Goal: Information Seeking & Learning: Learn about a topic

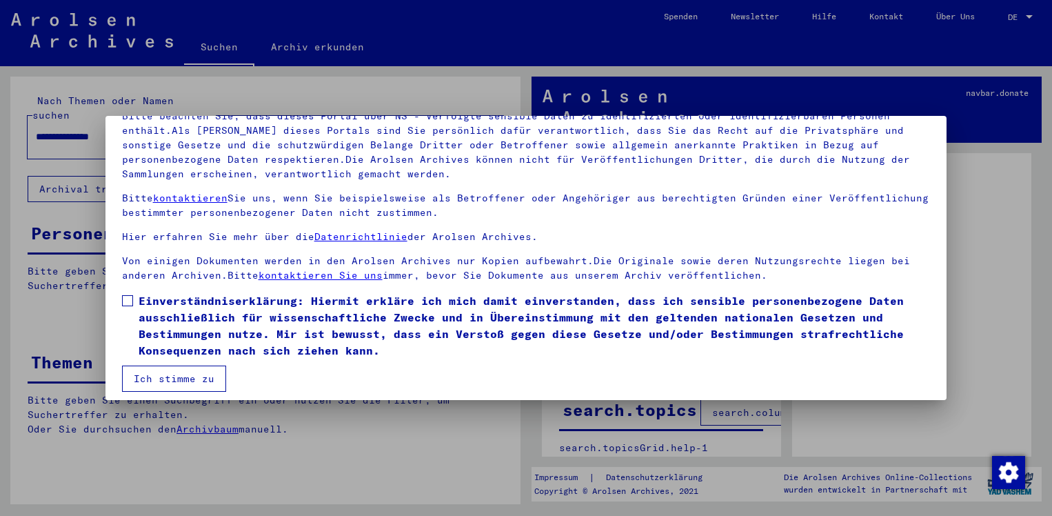
scroll to position [116, 0]
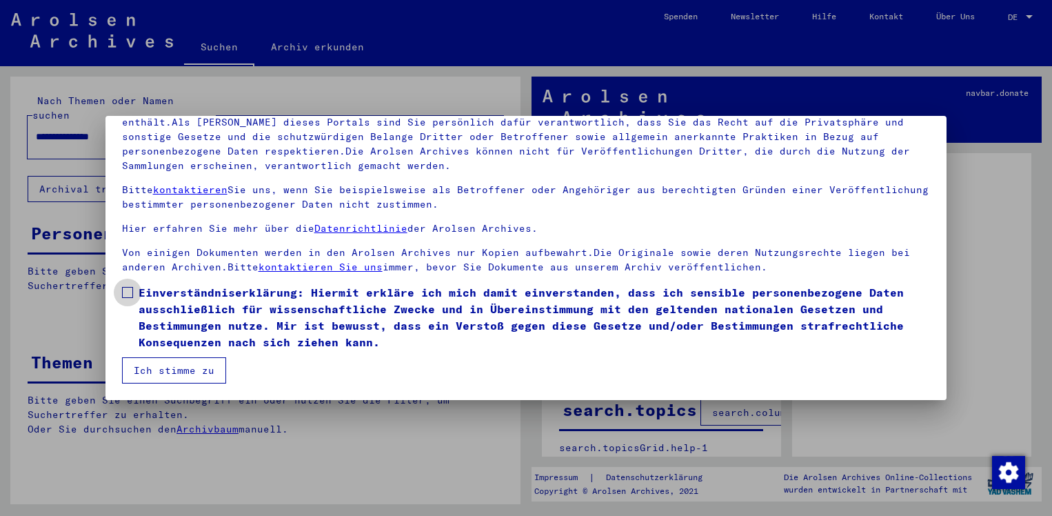
click at [122, 287] on span at bounding box center [127, 292] width 11 height 11
click at [170, 374] on button "Ich stimme zu" at bounding box center [174, 370] width 104 height 26
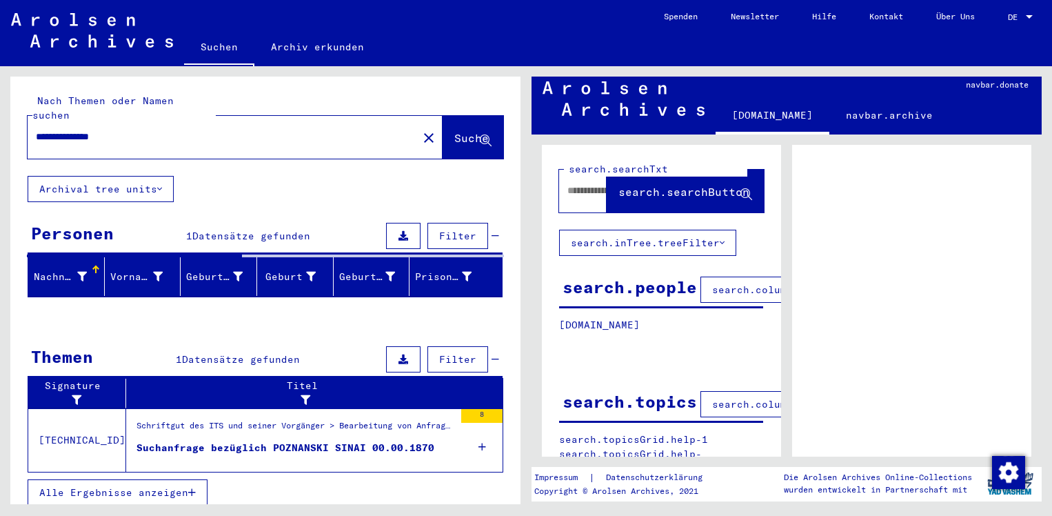
scroll to position [11, 0]
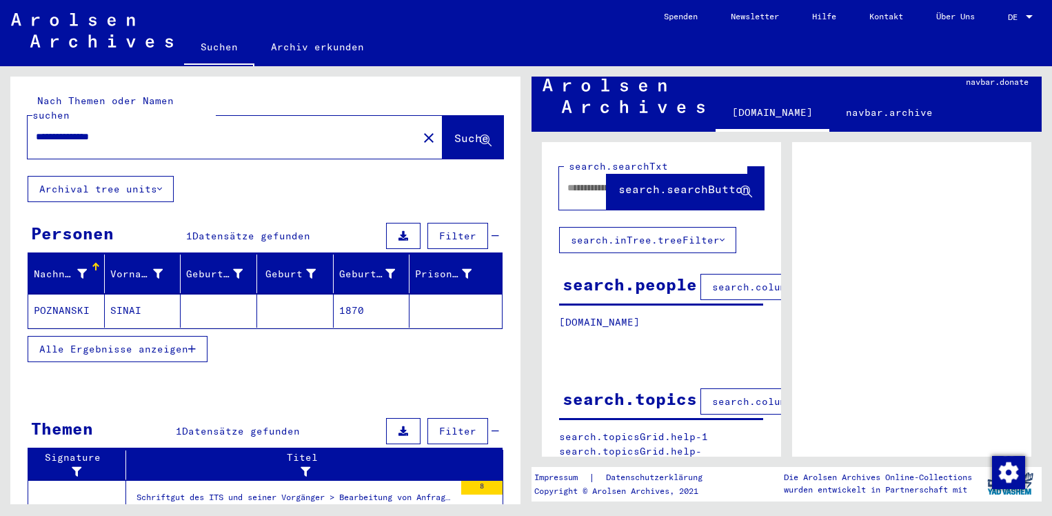
click at [72, 298] on mat-cell "POZNANSKI" at bounding box center [66, 311] width 77 height 34
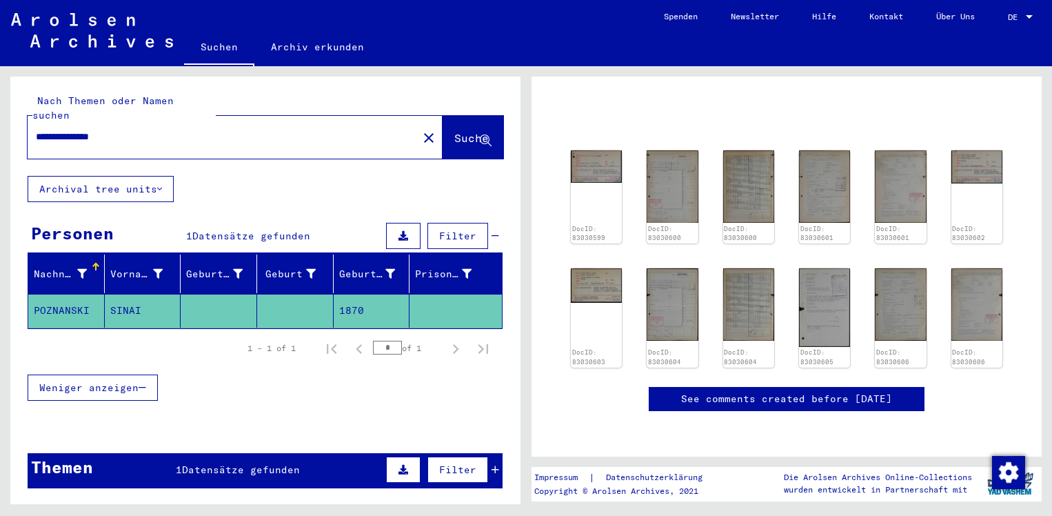
scroll to position [530, 0]
click at [1013, 17] on span "DE" at bounding box center [1015, 17] width 15 height 10
click at [1006, 26] on span "English" at bounding box center [995, 24] width 34 height 10
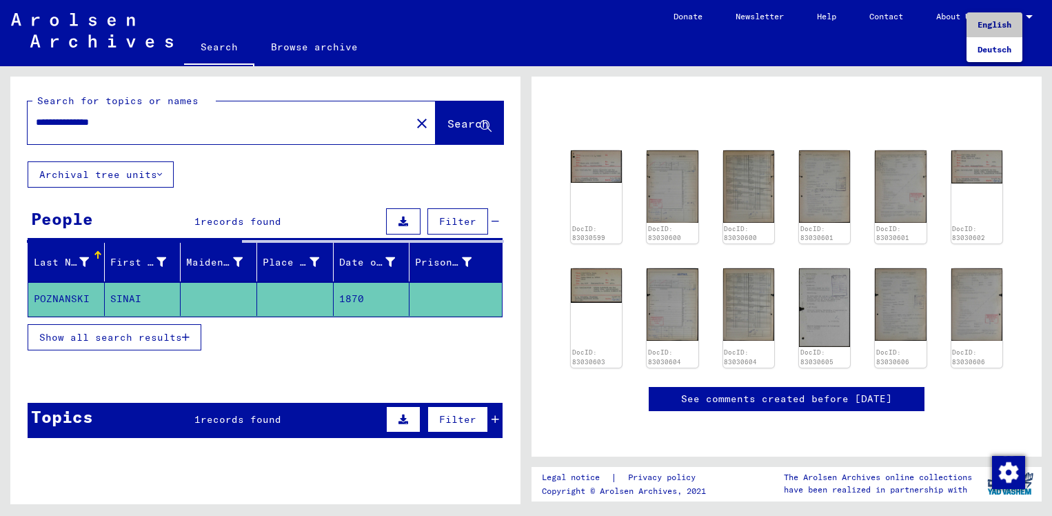
type input "********"
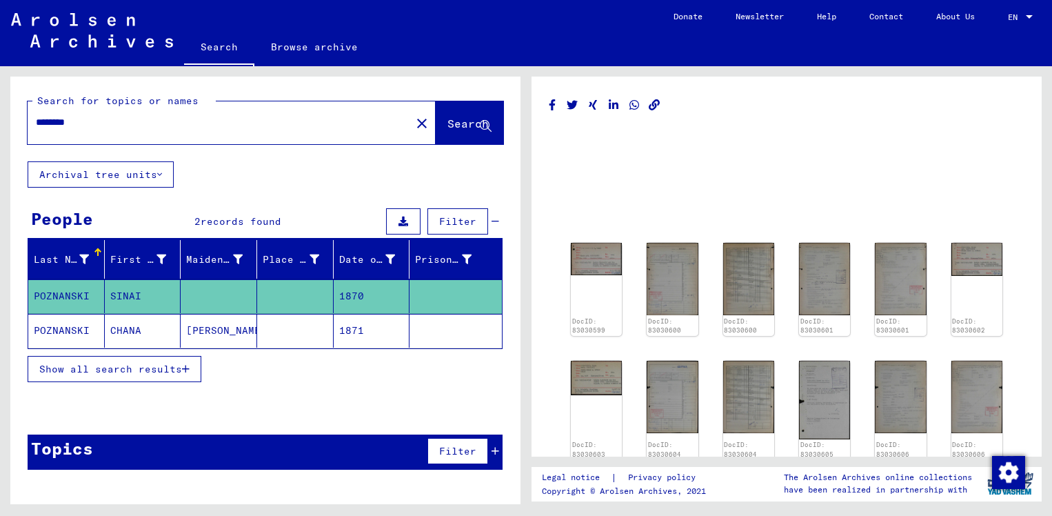
click at [68, 328] on mat-cell "POZNANSKI" at bounding box center [66, 331] width 77 height 34
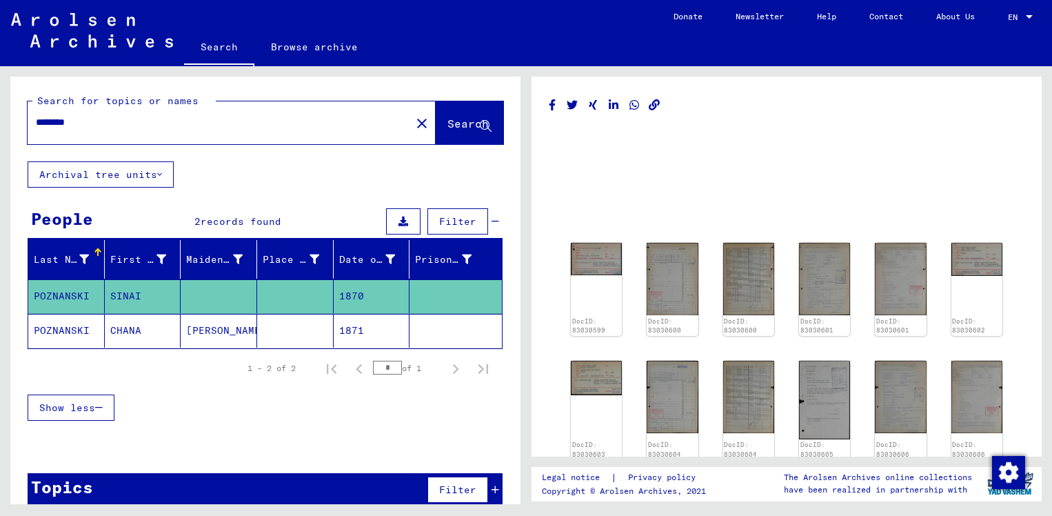
click at [356, 329] on mat-cell "1871" at bounding box center [372, 331] width 77 height 34
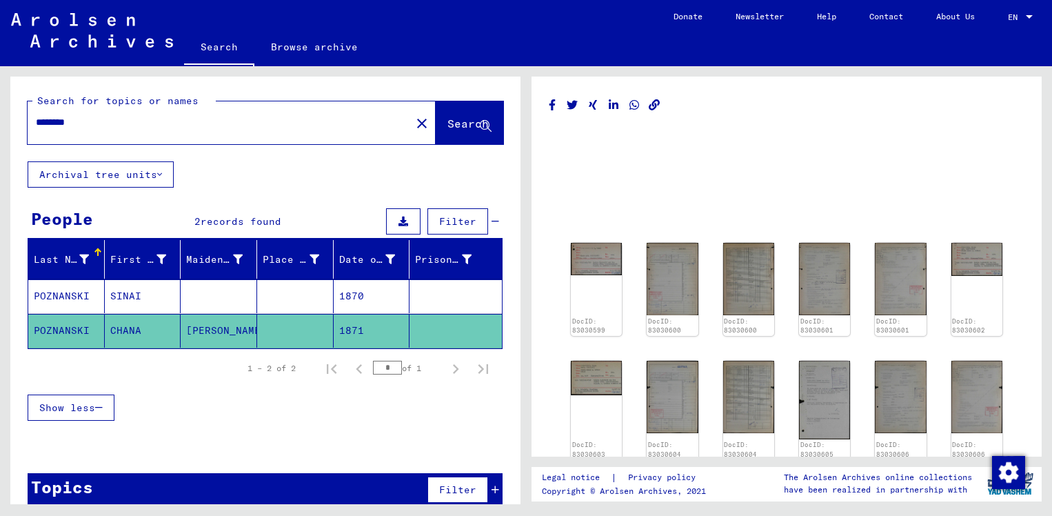
click at [356, 329] on mat-cell "1871" at bounding box center [372, 331] width 77 height 34
click at [63, 330] on mat-cell "POZNANSKI" at bounding box center [66, 331] width 77 height 34
click at [596, 178] on mat-grid-list at bounding box center [787, 206] width 476 height 62
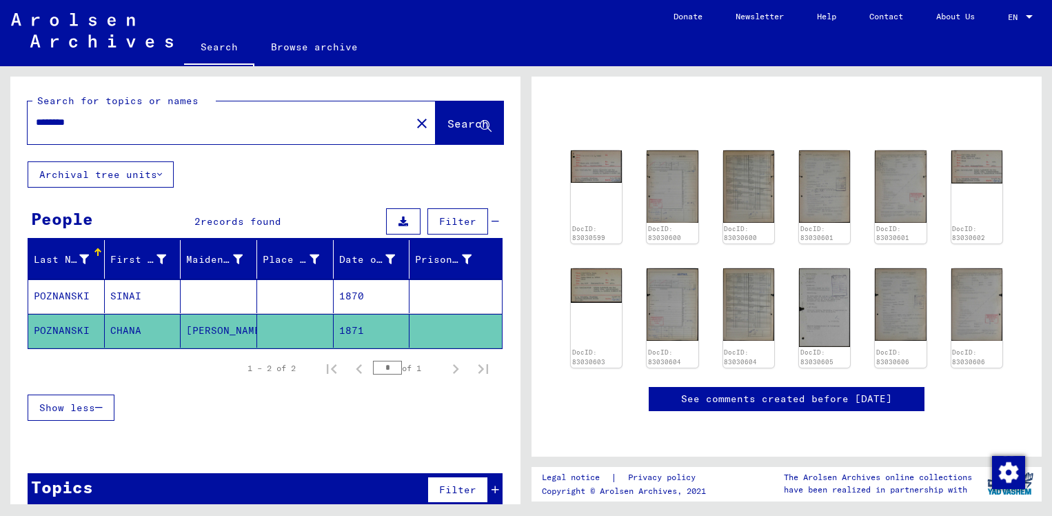
scroll to position [182, 0]
click at [782, 392] on link "See comments created before [DATE]" at bounding box center [786, 399] width 211 height 14
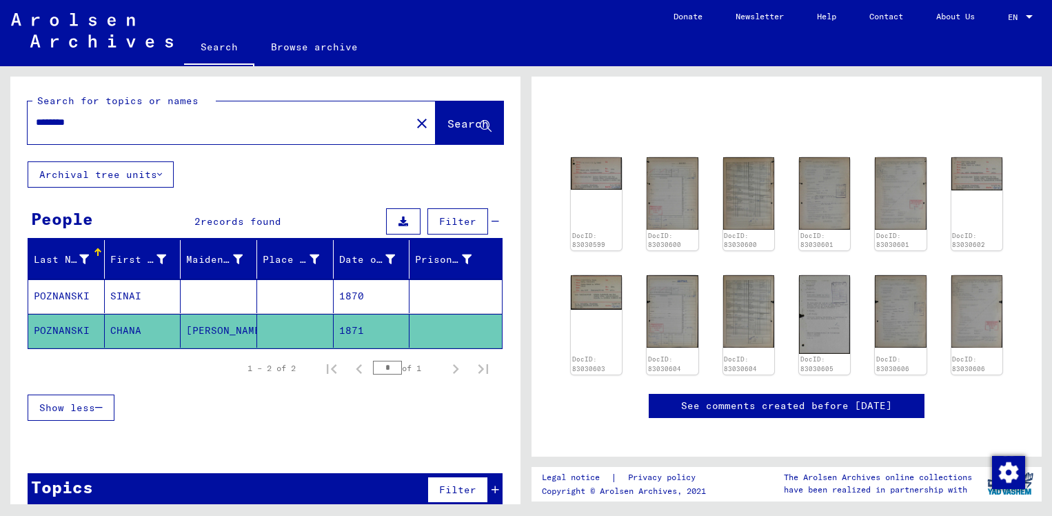
scroll to position [80, 0]
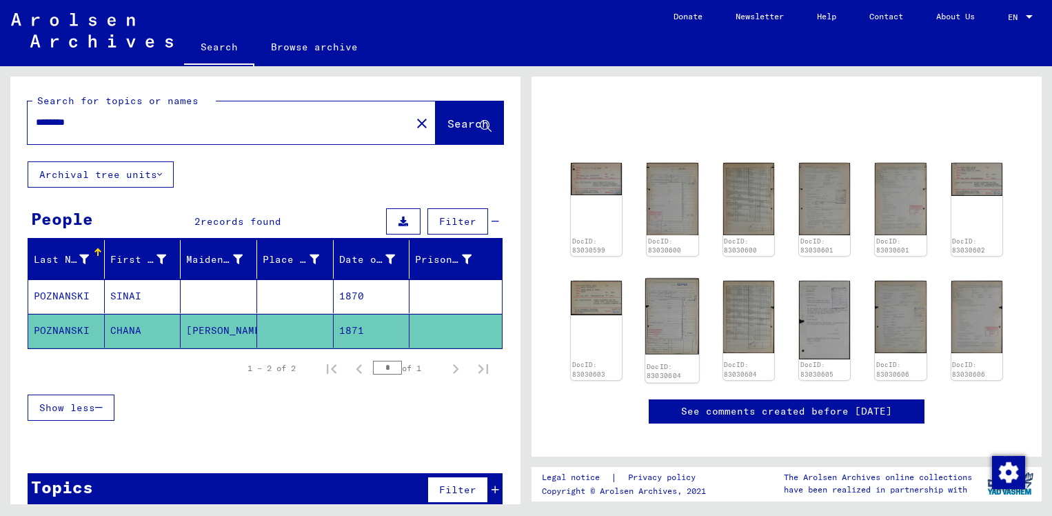
click at [672, 312] on img at bounding box center [672, 317] width 54 height 76
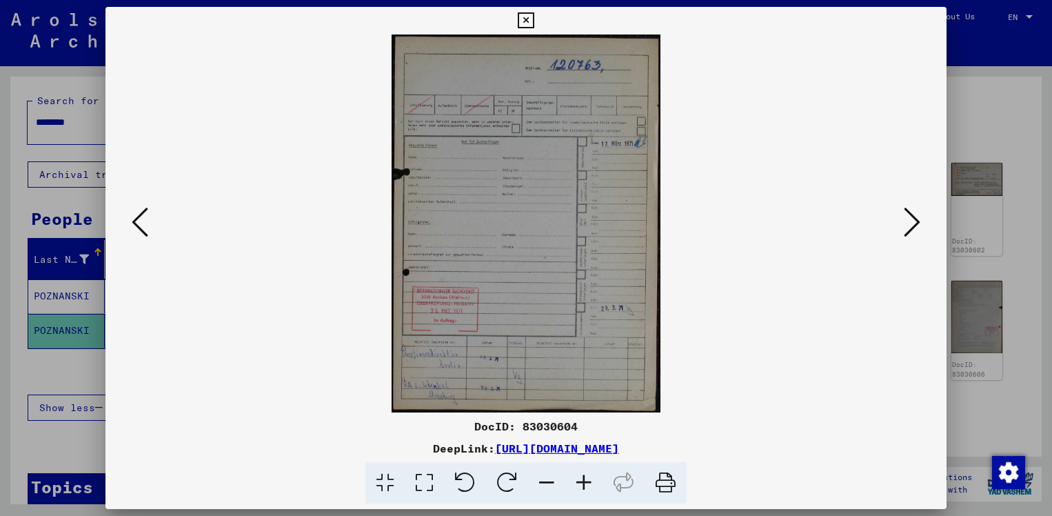
click at [566, 447] on link "[URL][DOMAIN_NAME]" at bounding box center [557, 448] width 124 height 14
click at [523, 23] on icon at bounding box center [526, 20] width 16 height 17
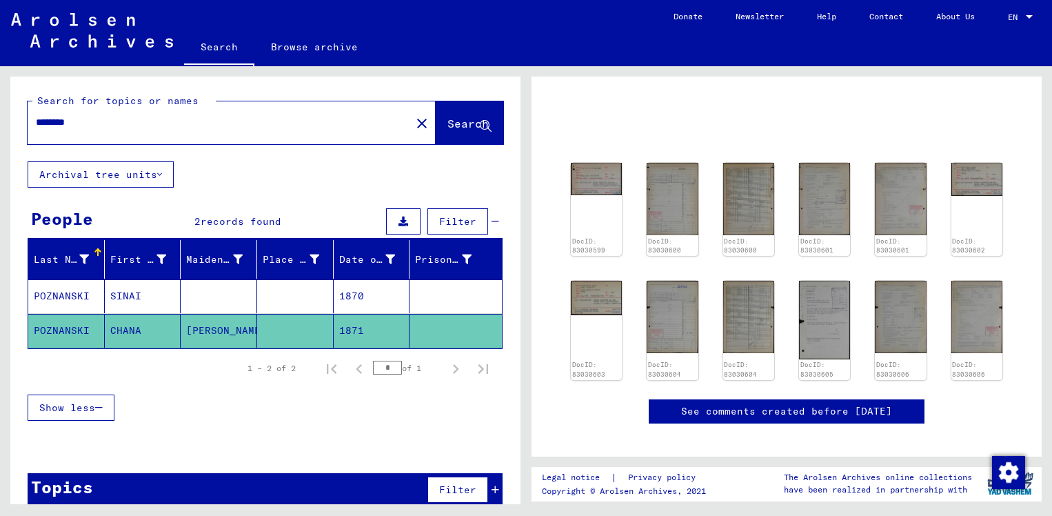
scroll to position [19, 0]
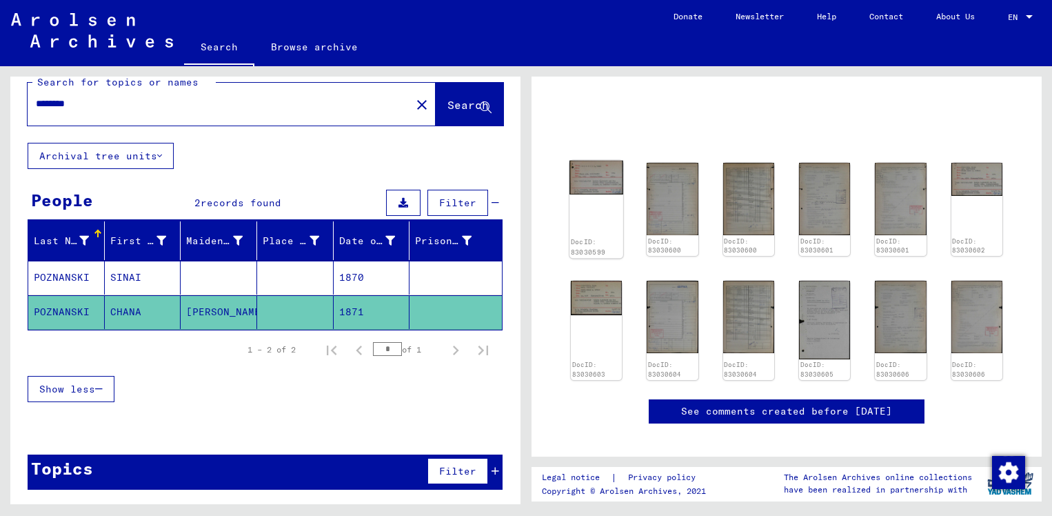
click at [612, 185] on img at bounding box center [597, 178] width 54 height 34
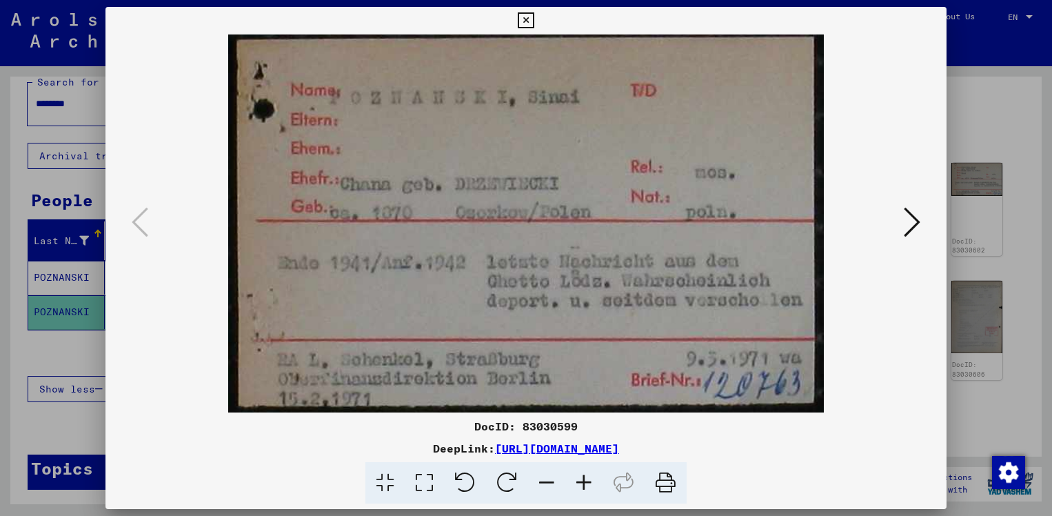
click at [612, 185] on img at bounding box center [526, 223] width 748 height 378
click at [915, 219] on icon at bounding box center [912, 221] width 17 height 33
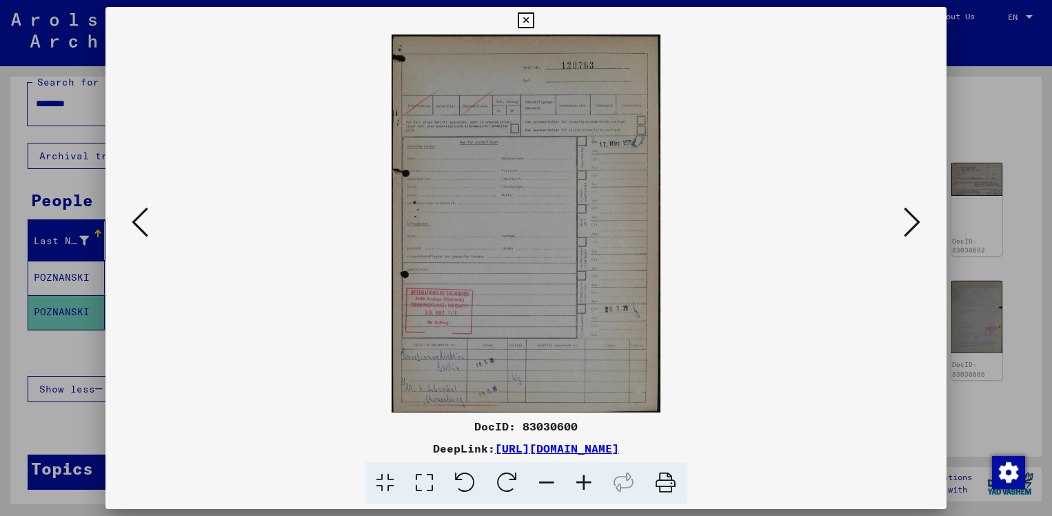
click at [581, 485] on icon at bounding box center [583, 483] width 37 height 42
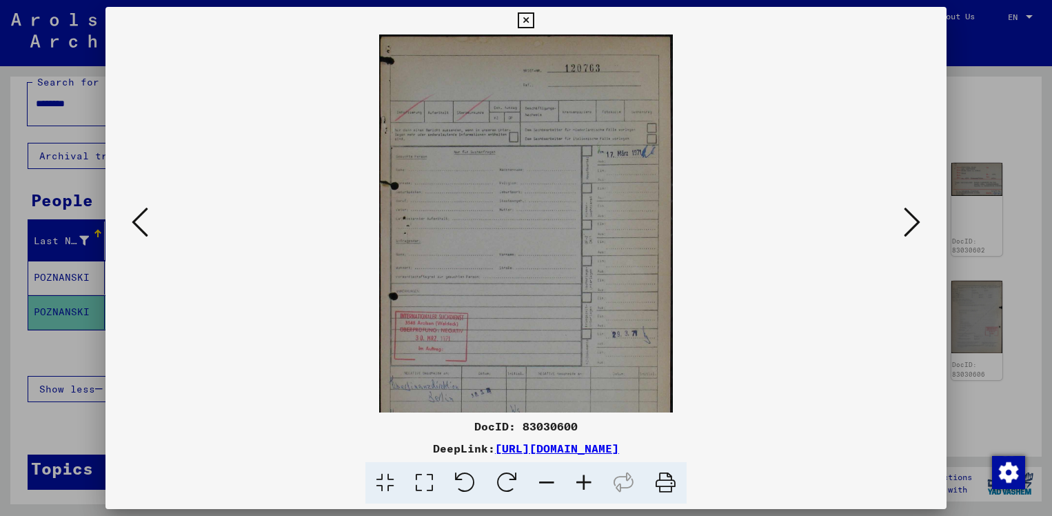
click at [581, 485] on icon at bounding box center [583, 483] width 37 height 42
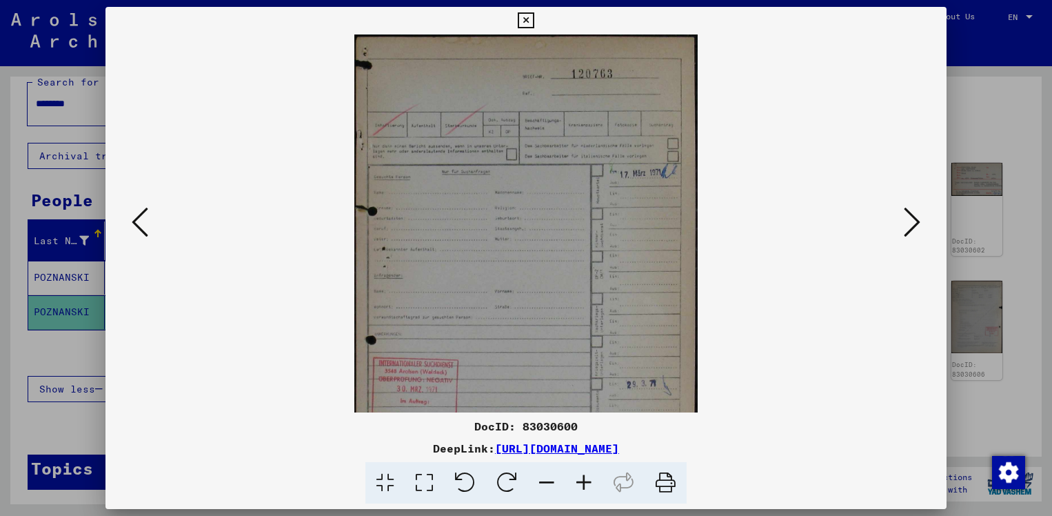
click at [581, 485] on icon at bounding box center [583, 483] width 37 height 42
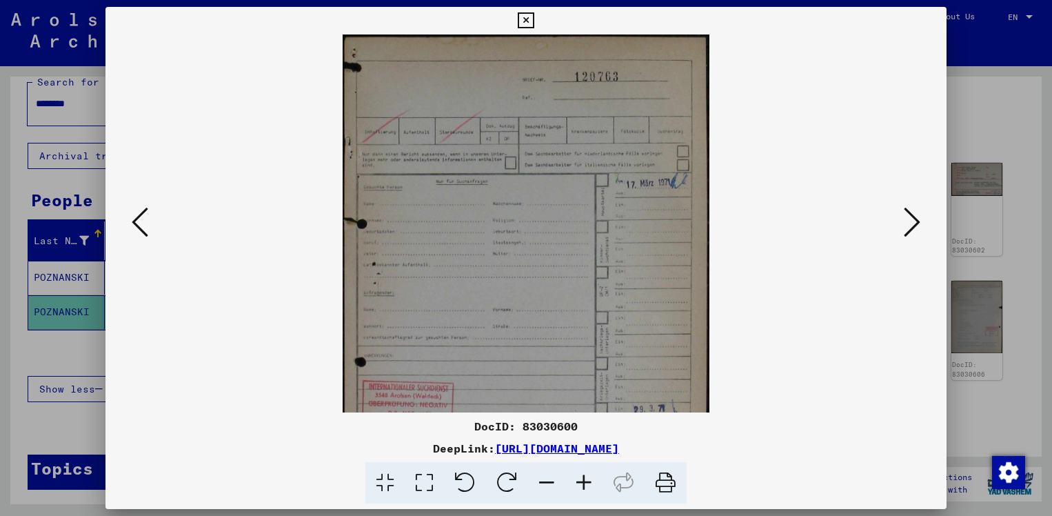
click at [581, 485] on icon at bounding box center [583, 483] width 37 height 42
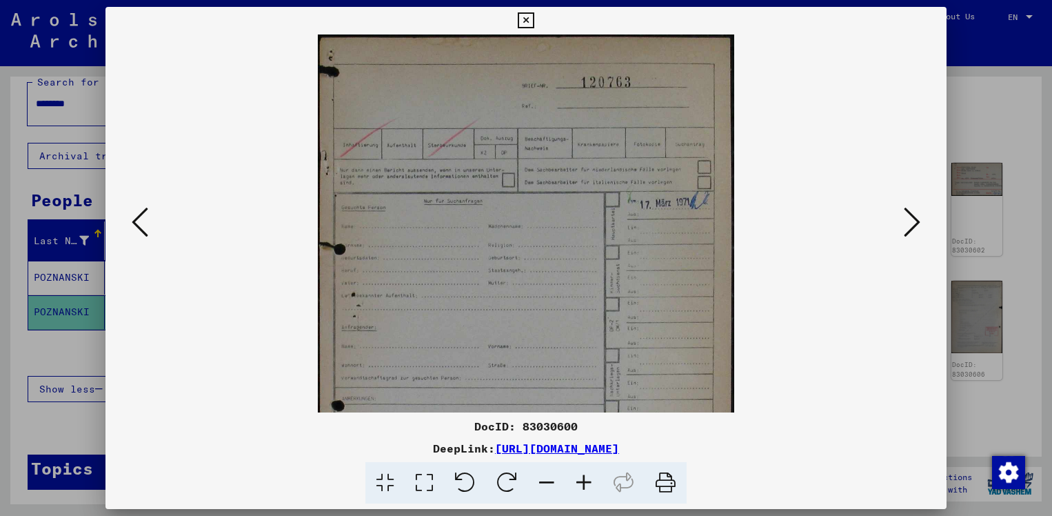
click at [581, 485] on icon at bounding box center [583, 483] width 37 height 42
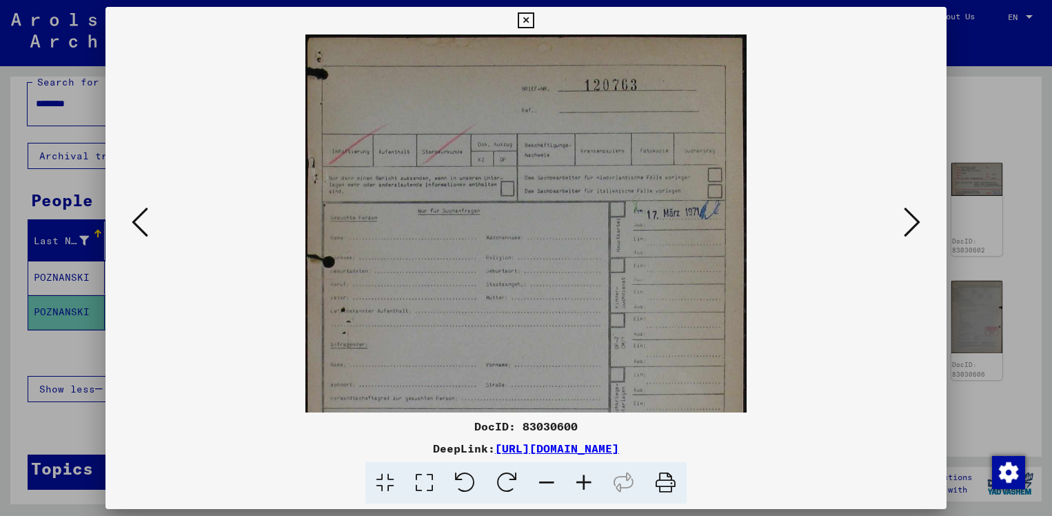
click at [581, 485] on icon at bounding box center [583, 483] width 37 height 42
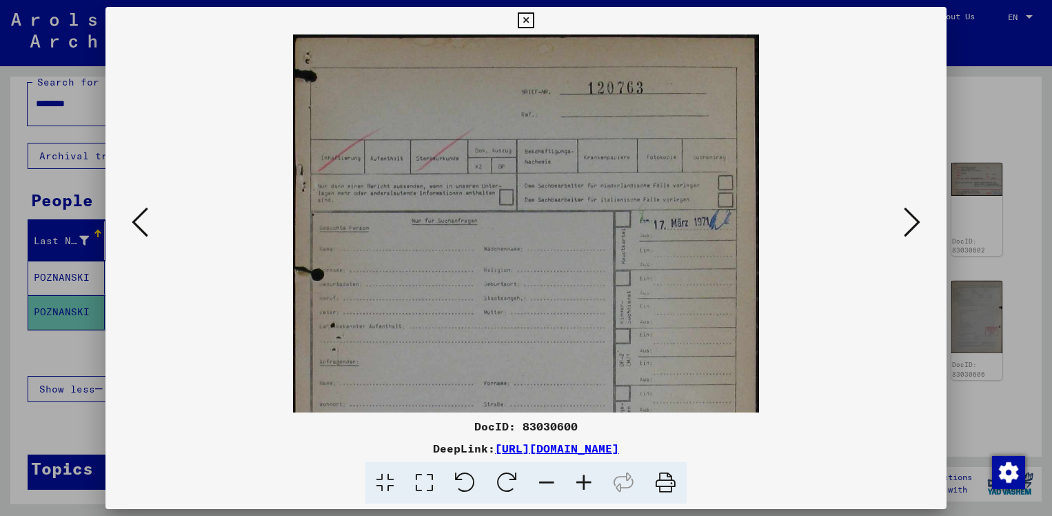
click at [581, 485] on icon at bounding box center [583, 483] width 37 height 42
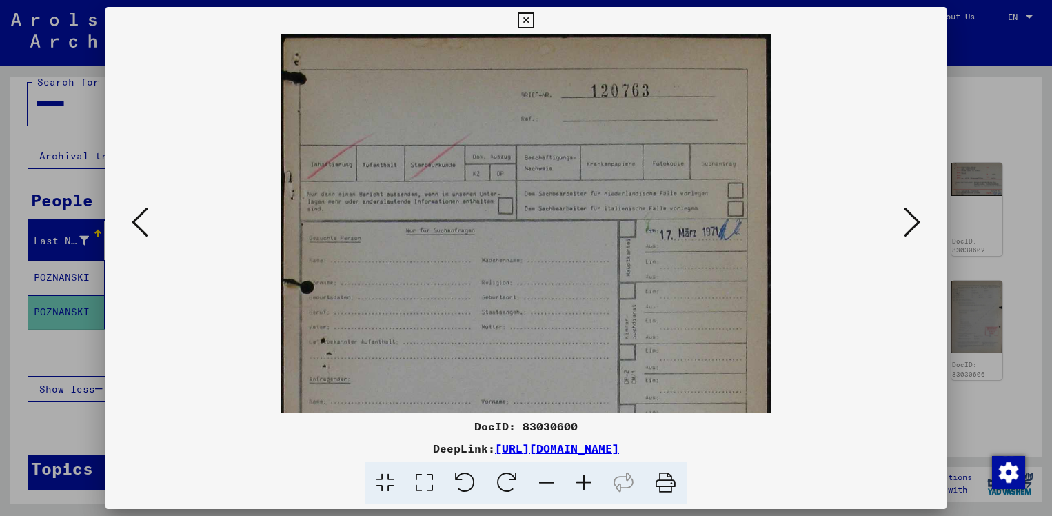
click at [581, 485] on icon at bounding box center [583, 483] width 37 height 42
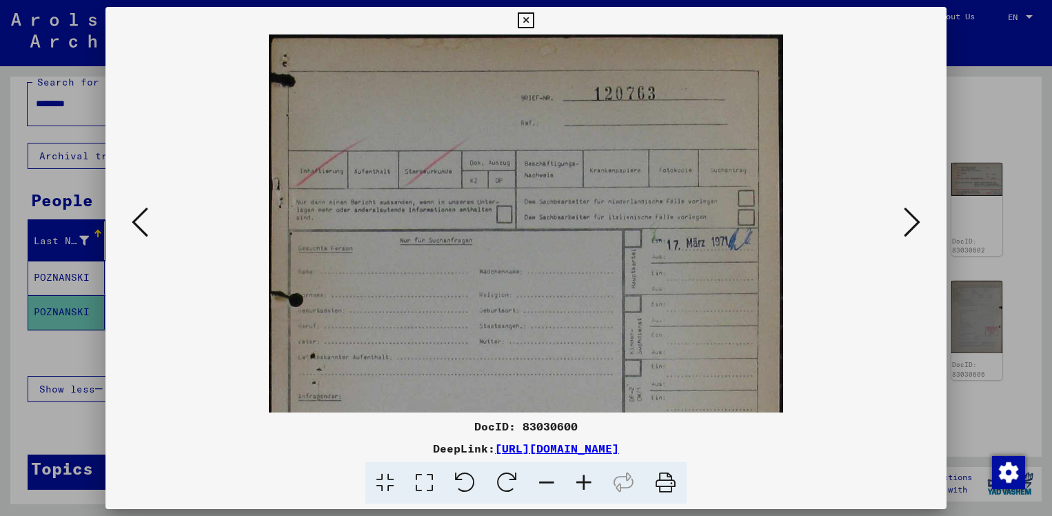
click at [581, 485] on icon at bounding box center [583, 483] width 37 height 42
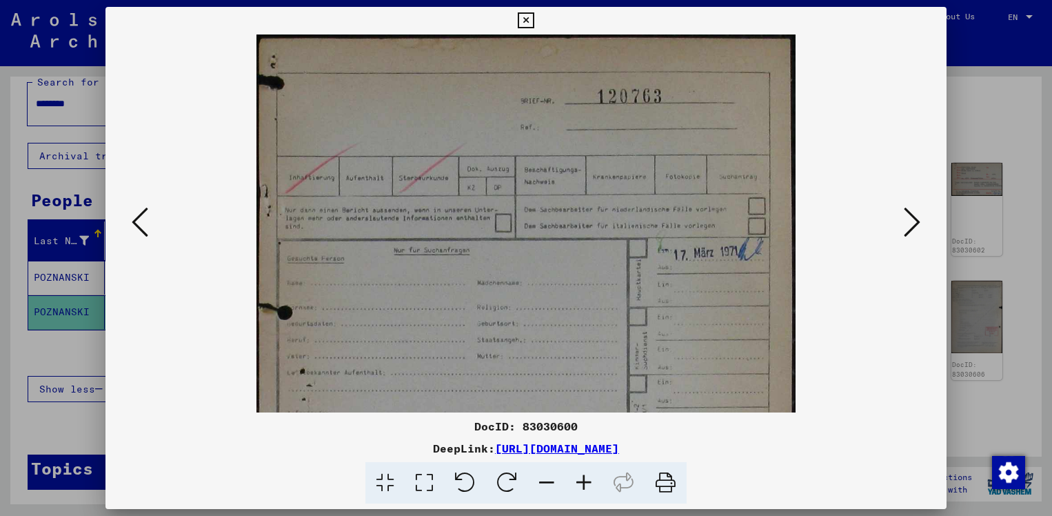
click at [581, 485] on icon at bounding box center [583, 483] width 37 height 42
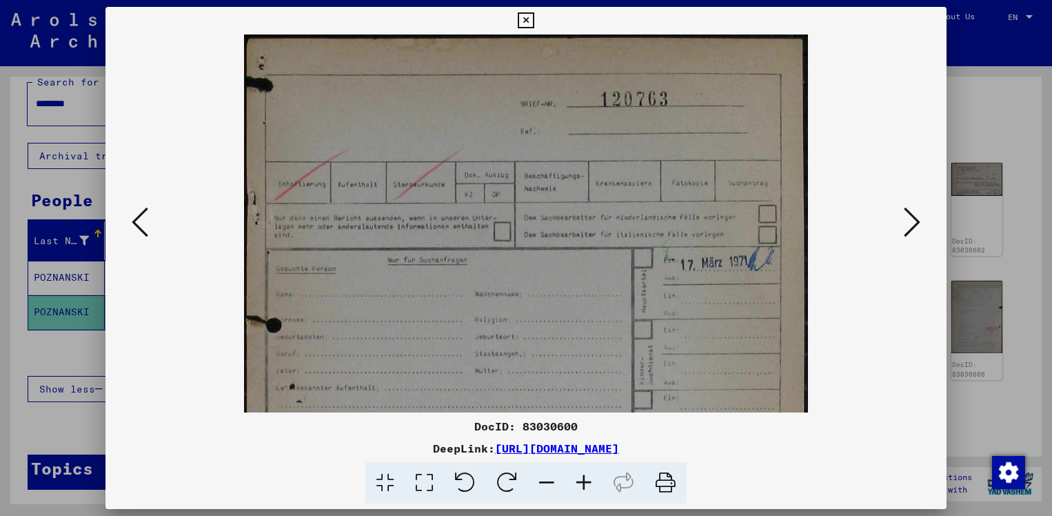
click at [581, 485] on icon at bounding box center [583, 483] width 37 height 42
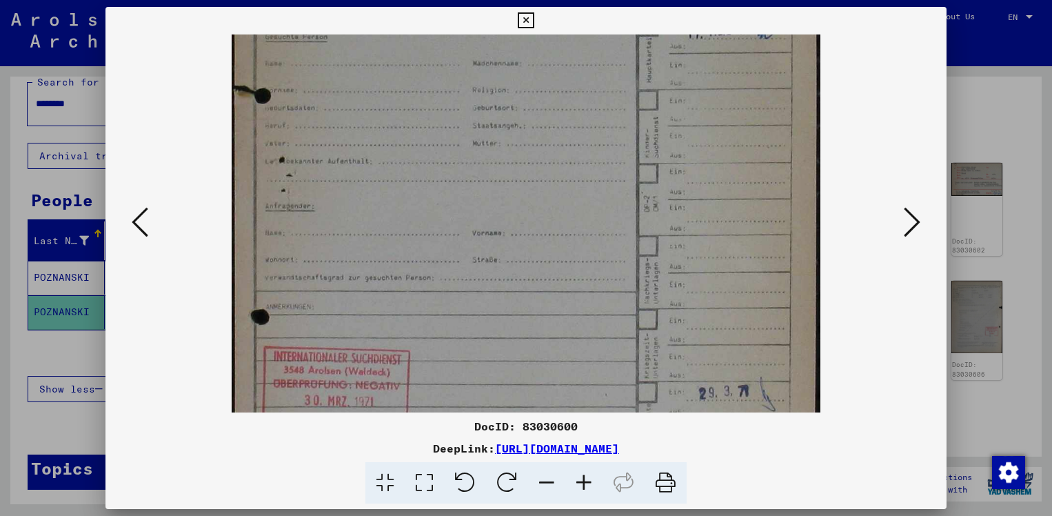
drag, startPoint x: 577, startPoint y: 279, endPoint x: 612, endPoint y: 37, distance: 244.5
click at [612, 37] on img at bounding box center [526, 205] width 588 height 826
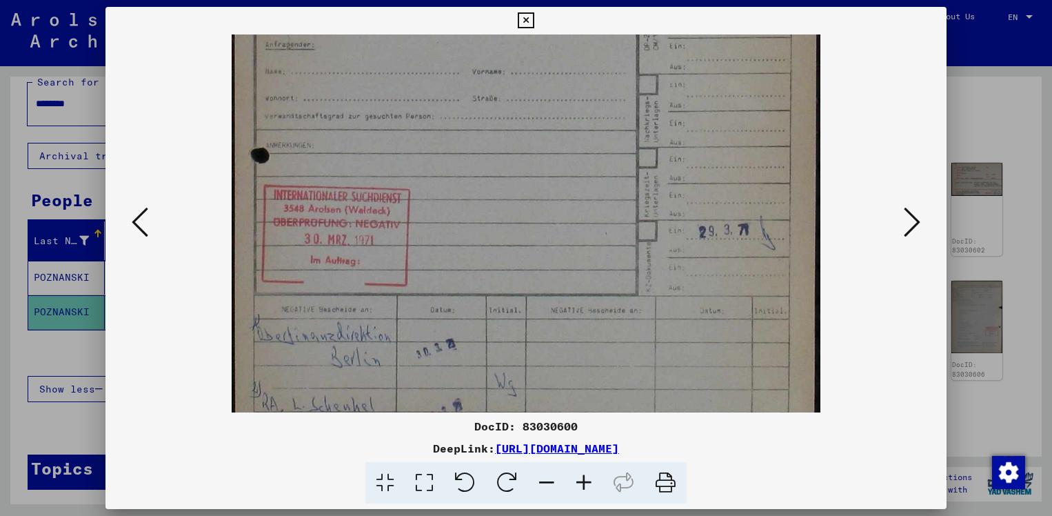
scroll to position [404, 0]
drag, startPoint x: 557, startPoint y: 274, endPoint x: 606, endPoint y: 112, distance: 169.3
click at [606, 112] on img at bounding box center [526, 43] width 588 height 826
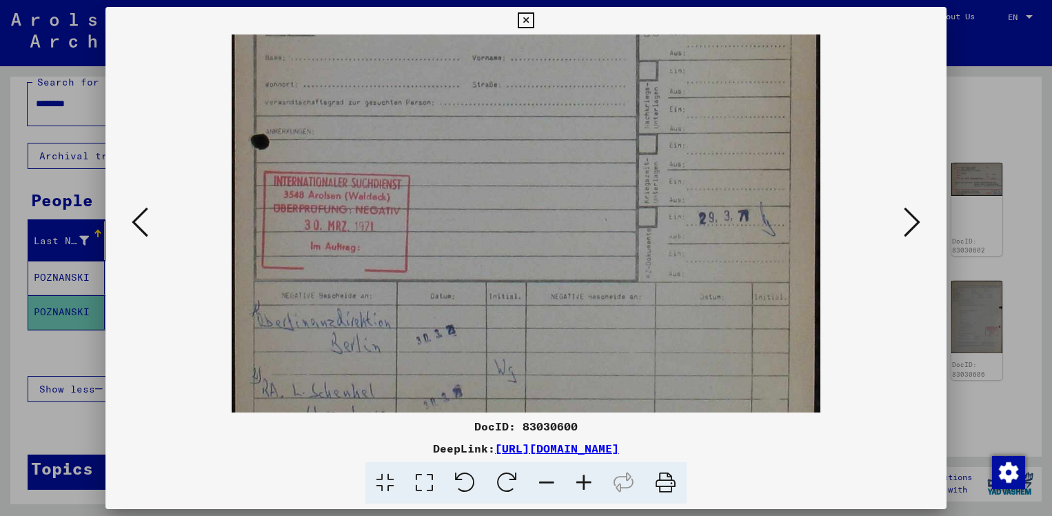
scroll to position [448, 0]
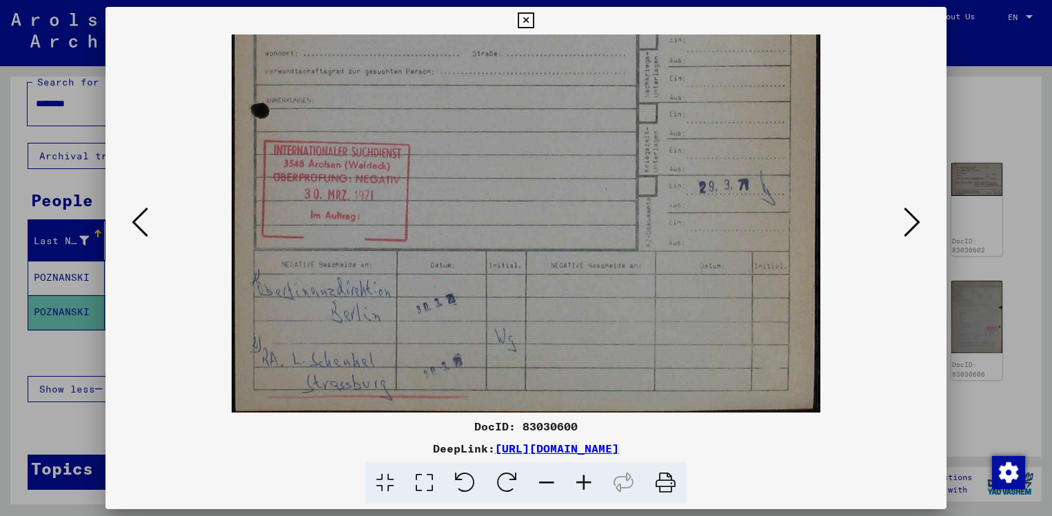
drag, startPoint x: 539, startPoint y: 260, endPoint x: 598, endPoint y: 74, distance: 195.2
click at [919, 226] on icon at bounding box center [912, 221] width 17 height 33
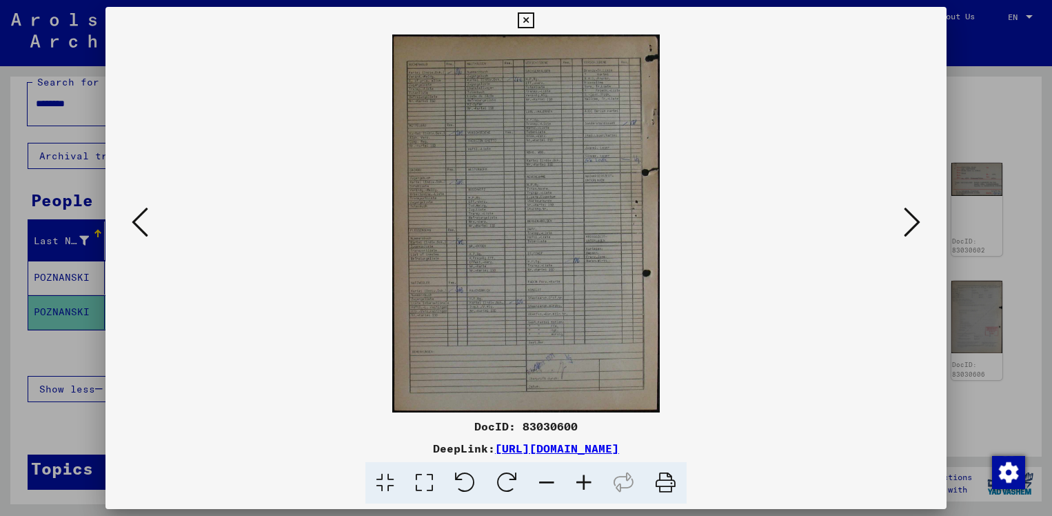
click at [919, 226] on icon at bounding box center [912, 221] width 17 height 33
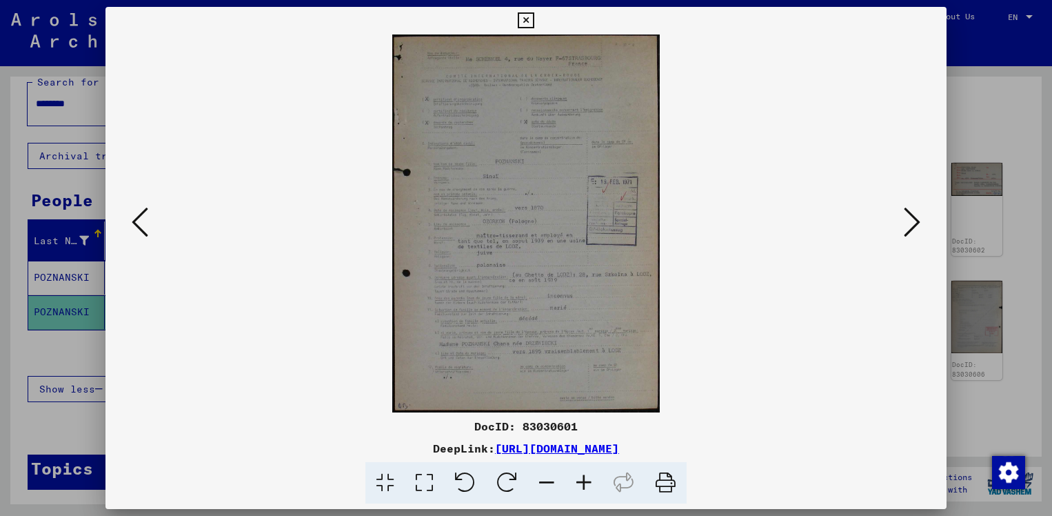
click at [580, 485] on icon at bounding box center [583, 483] width 37 height 42
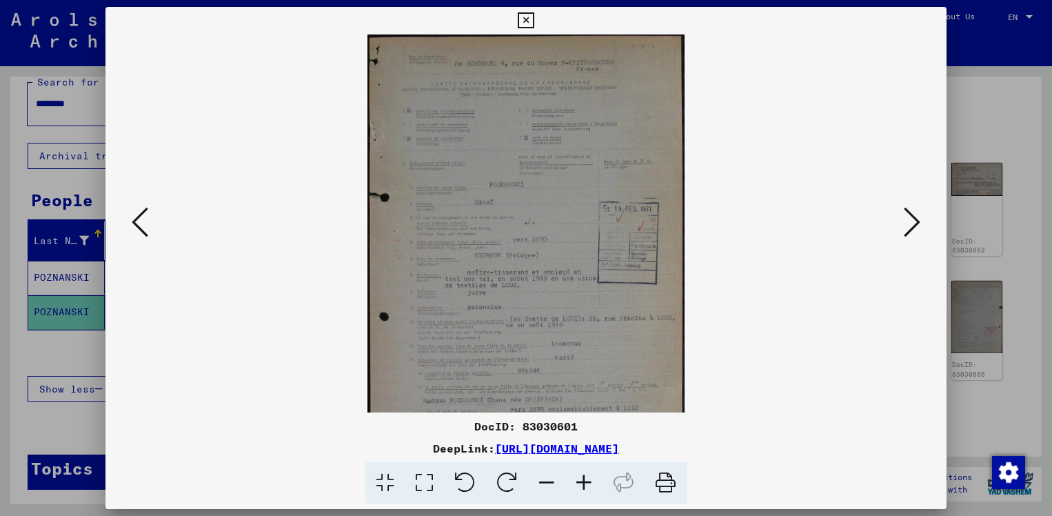
click at [580, 485] on icon at bounding box center [583, 483] width 37 height 42
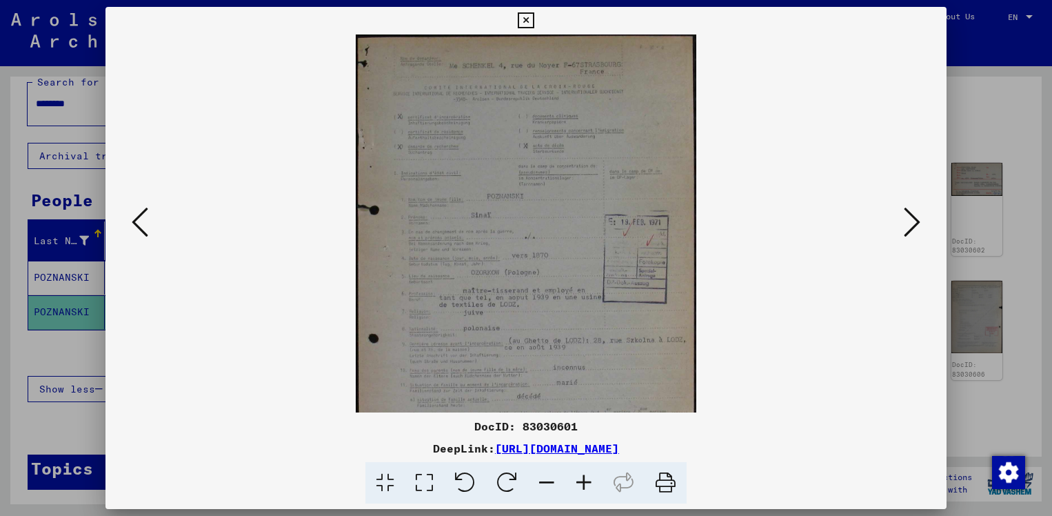
click at [580, 485] on icon at bounding box center [583, 483] width 37 height 42
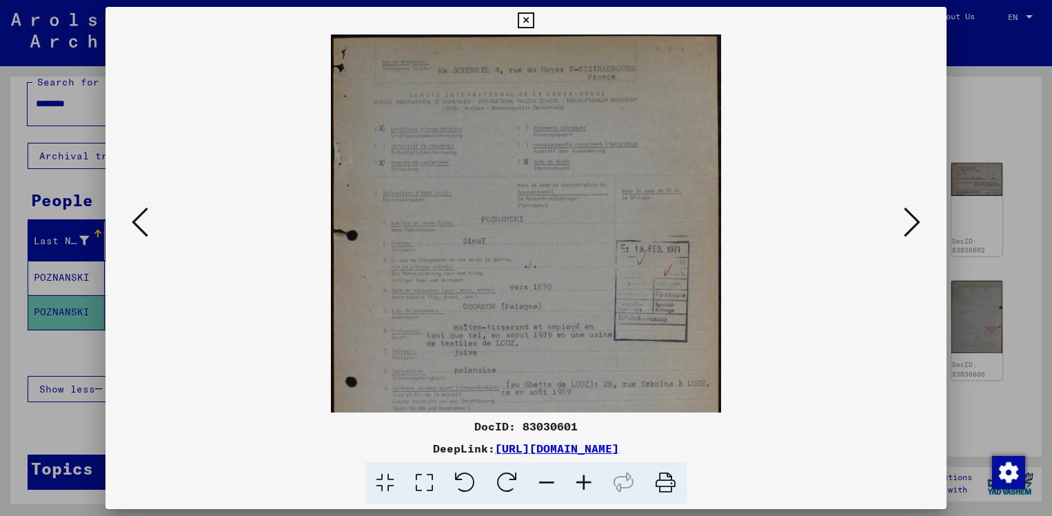
click at [580, 485] on icon at bounding box center [583, 483] width 37 height 42
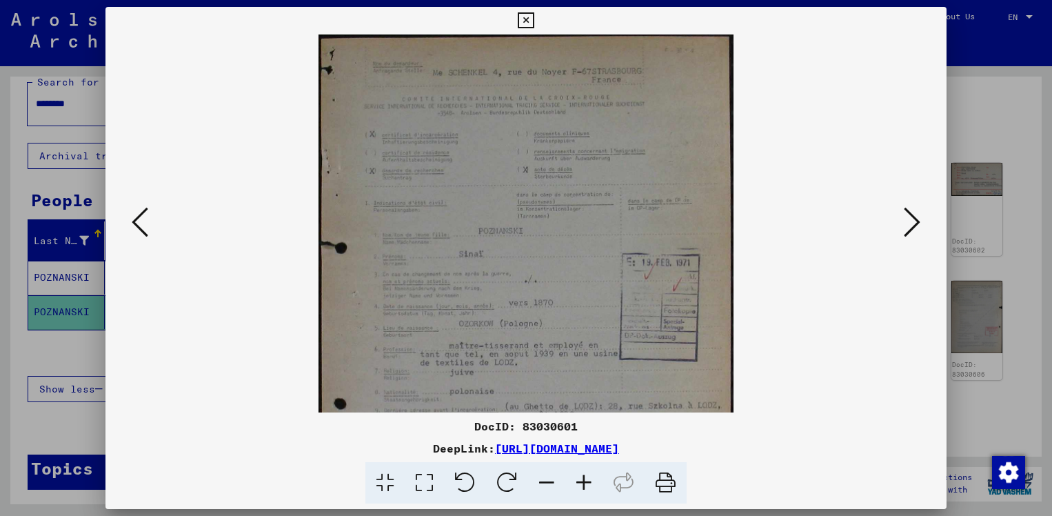
click at [580, 485] on icon at bounding box center [583, 483] width 37 height 42
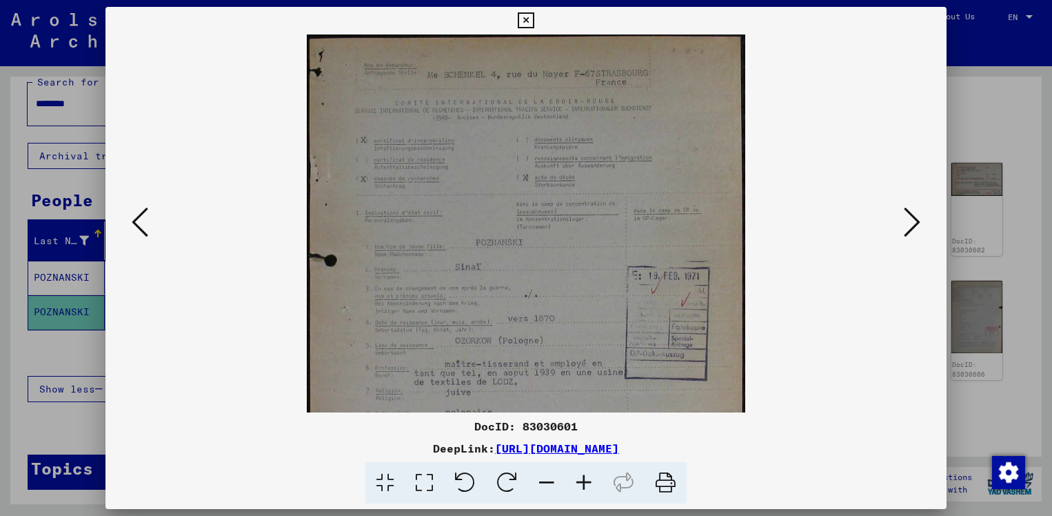
click at [580, 485] on icon at bounding box center [583, 483] width 37 height 42
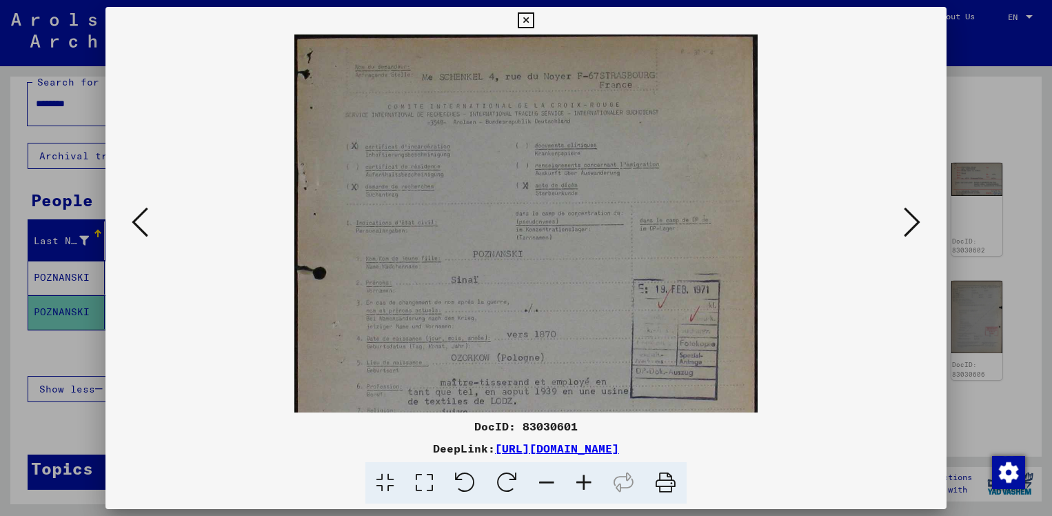
click at [580, 485] on icon at bounding box center [583, 483] width 37 height 42
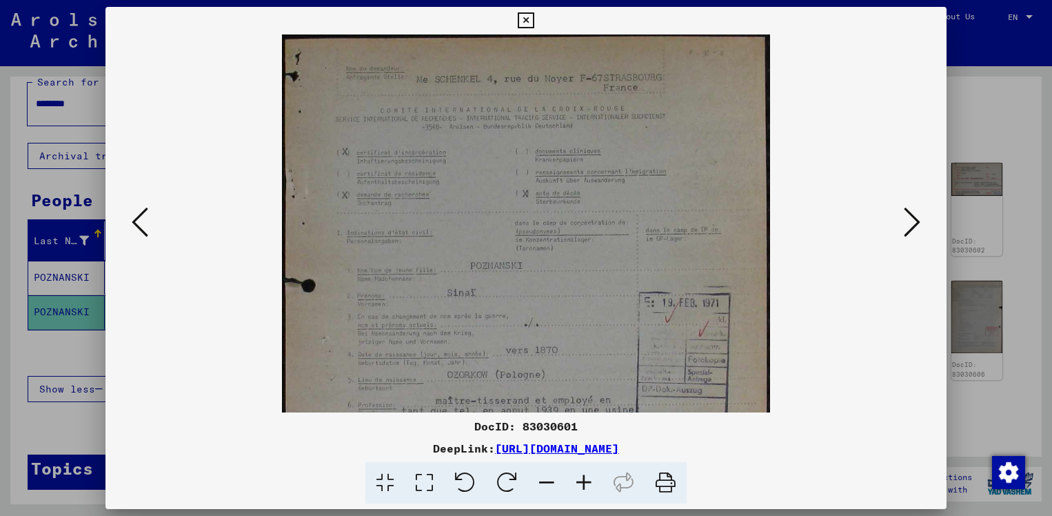
click at [580, 485] on icon at bounding box center [583, 483] width 37 height 42
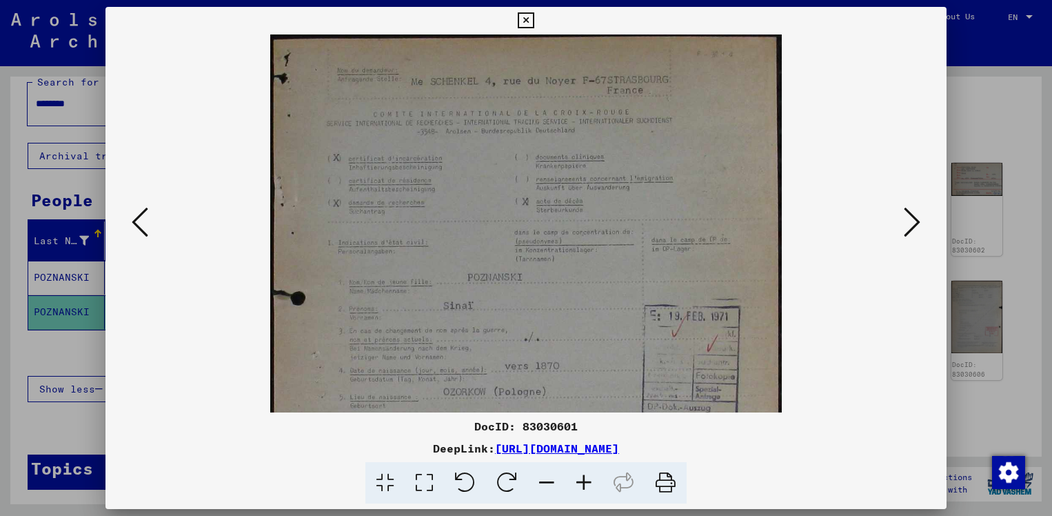
click at [580, 485] on icon at bounding box center [583, 483] width 37 height 42
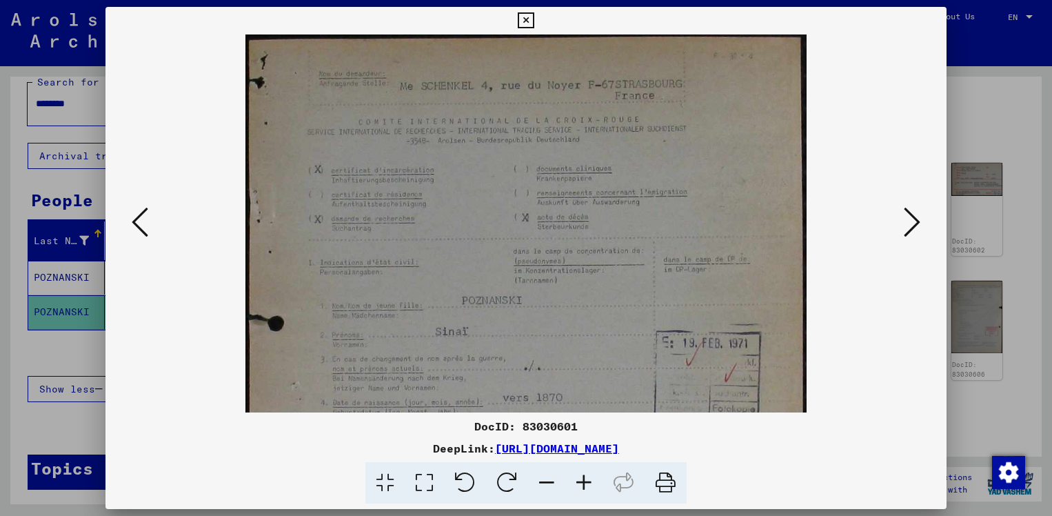
click at [580, 485] on icon at bounding box center [583, 483] width 37 height 42
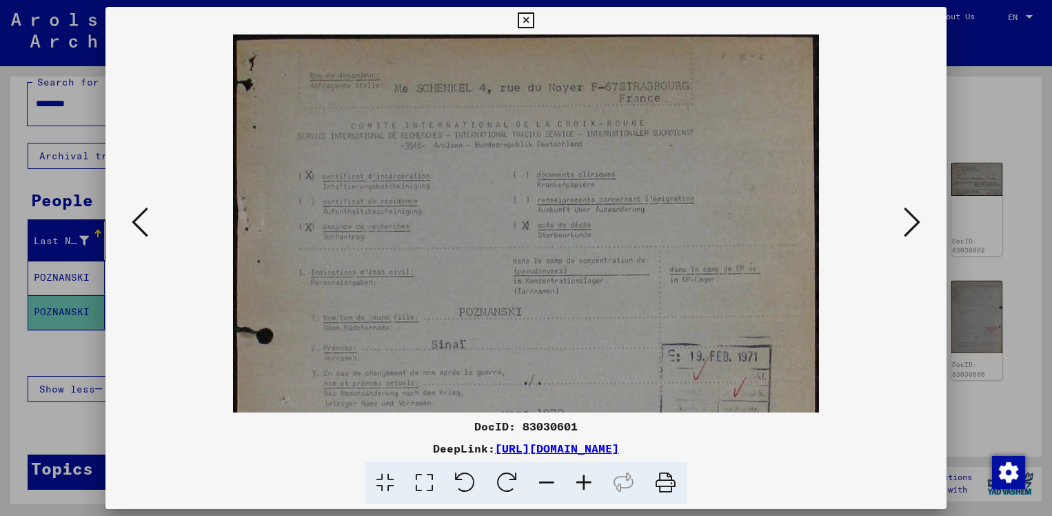
click at [580, 485] on icon at bounding box center [583, 483] width 37 height 42
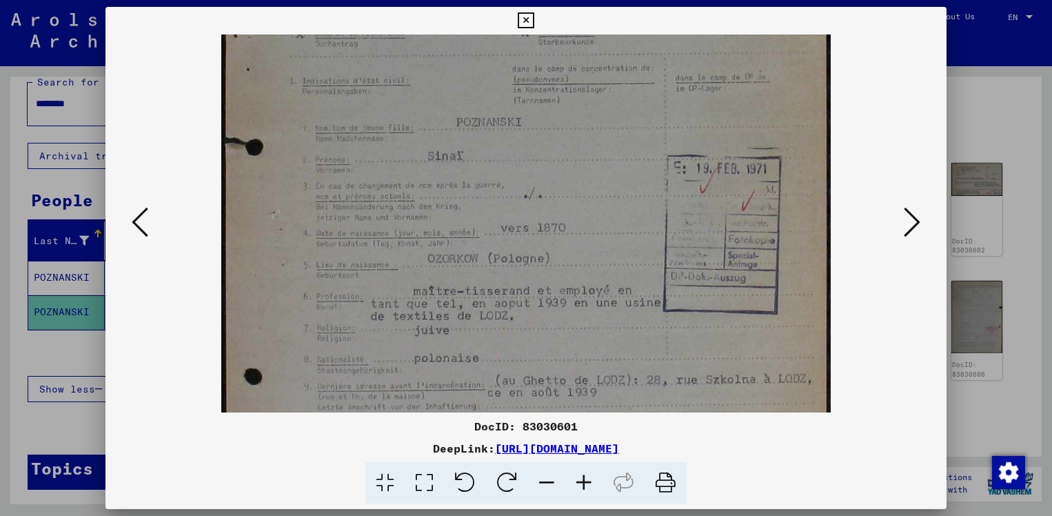
drag, startPoint x: 458, startPoint y: 268, endPoint x: 480, endPoint y: 67, distance: 201.9
click at [480, 67] on img at bounding box center [526, 263] width 610 height 861
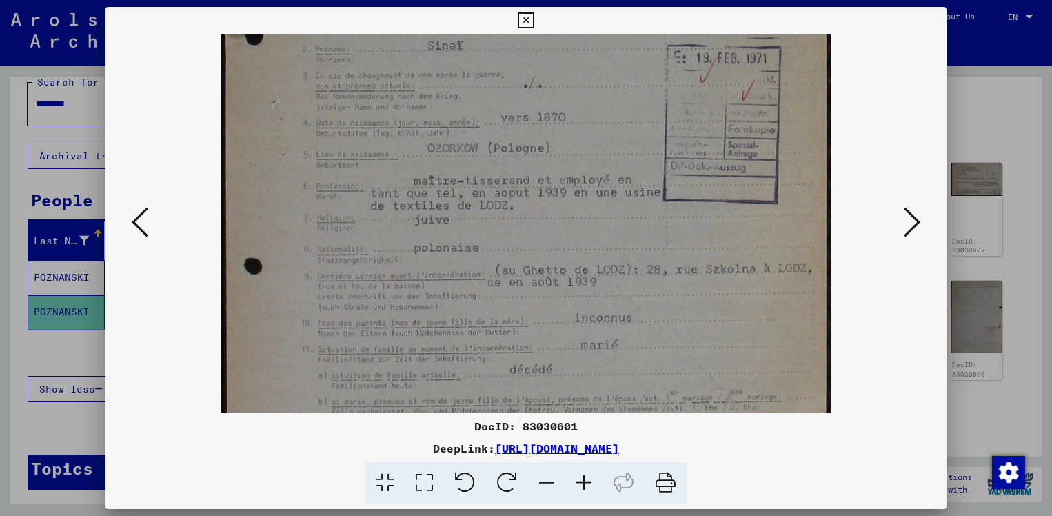
drag, startPoint x: 498, startPoint y: 248, endPoint x: 505, endPoint y: 138, distance: 109.9
click at [505, 138] on img at bounding box center [526, 153] width 610 height 861
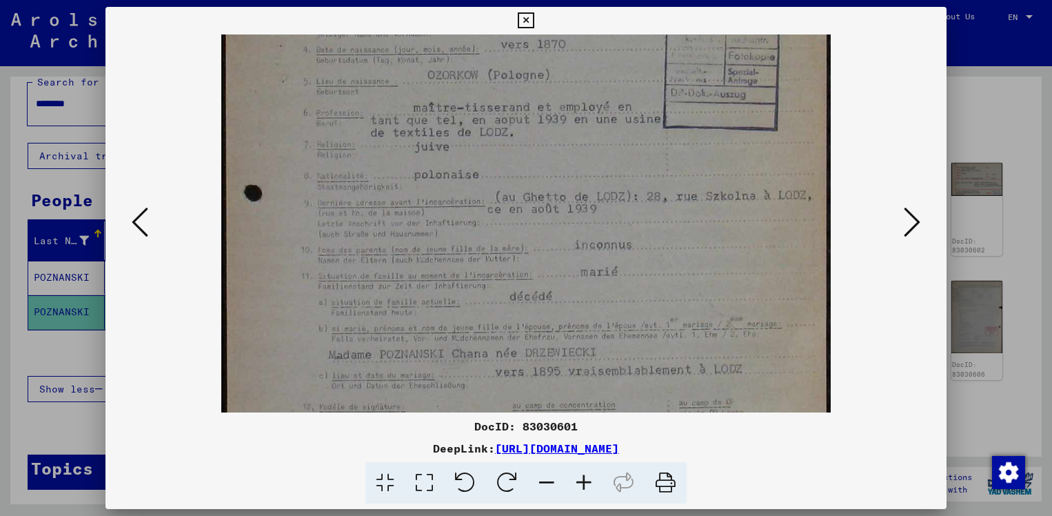
drag, startPoint x: 512, startPoint y: 284, endPoint x: 520, endPoint y: 210, distance: 74.2
click at [520, 210] on img at bounding box center [526, 80] width 610 height 861
drag, startPoint x: 648, startPoint y: 198, endPoint x: 681, endPoint y: 197, distance: 32.4
click at [681, 197] on img at bounding box center [526, 80] width 610 height 861
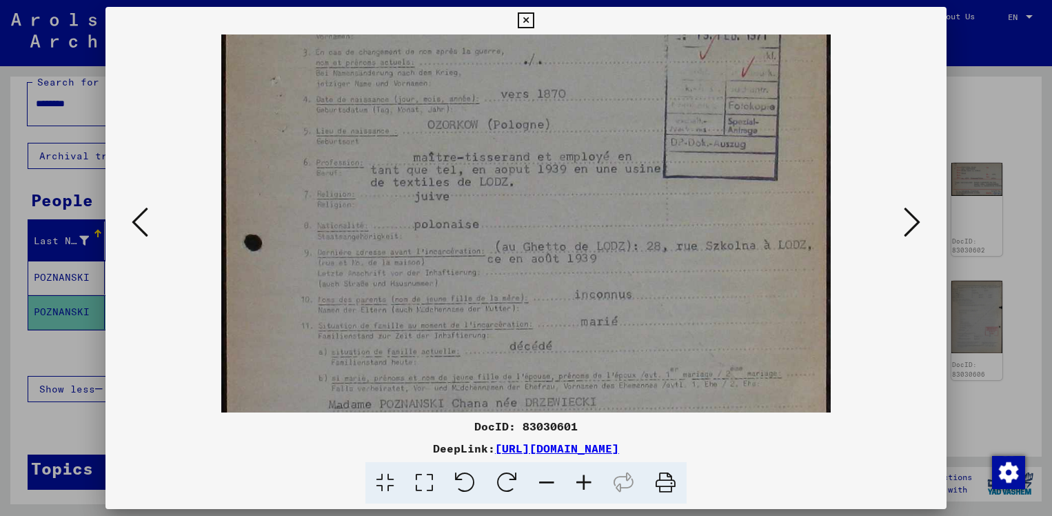
scroll to position [322, 0]
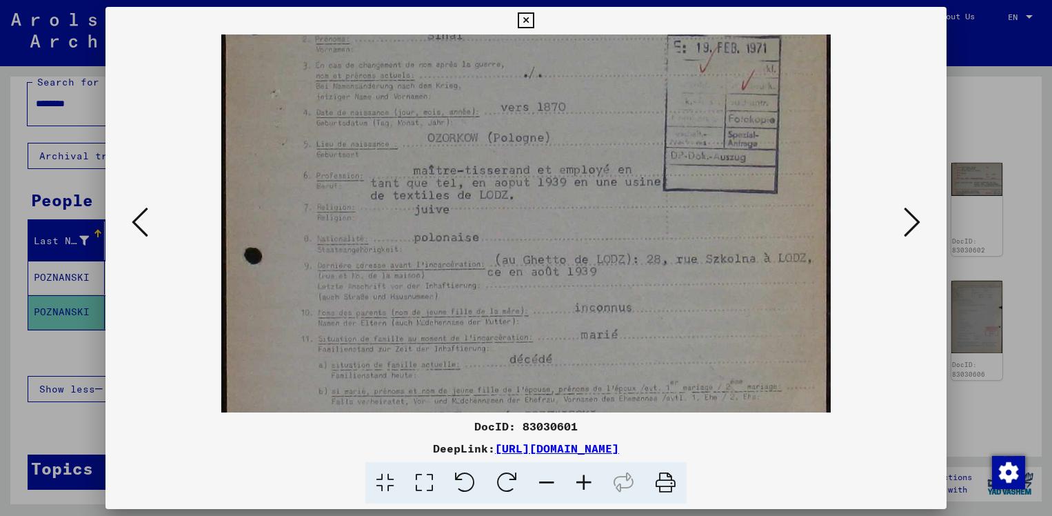
drag, startPoint x: 676, startPoint y: 269, endPoint x: 681, endPoint y: 312, distance: 42.9
click at [681, 312] on img at bounding box center [526, 142] width 610 height 861
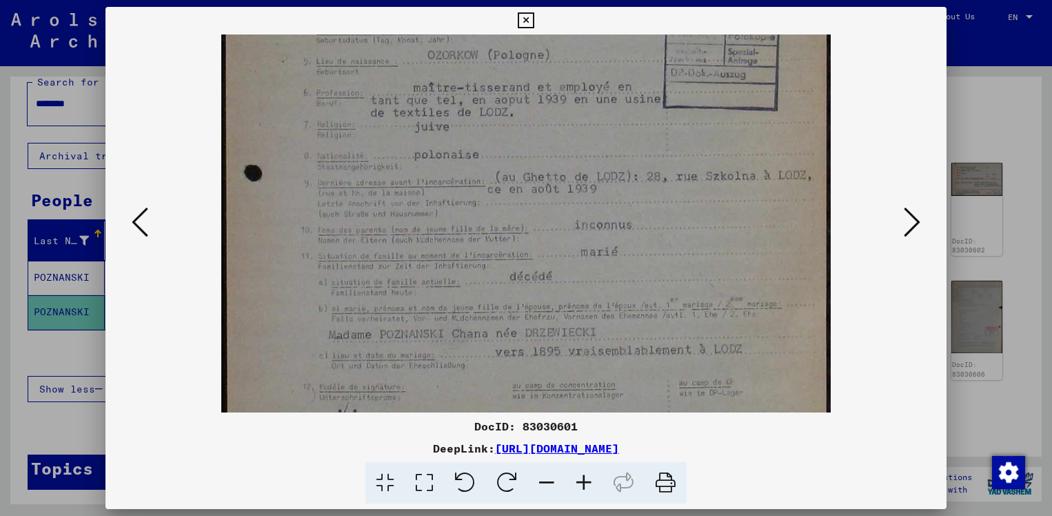
drag, startPoint x: 620, startPoint y: 320, endPoint x: 638, endPoint y: 238, distance: 84.1
click at [638, 238] on img at bounding box center [526, 60] width 610 height 861
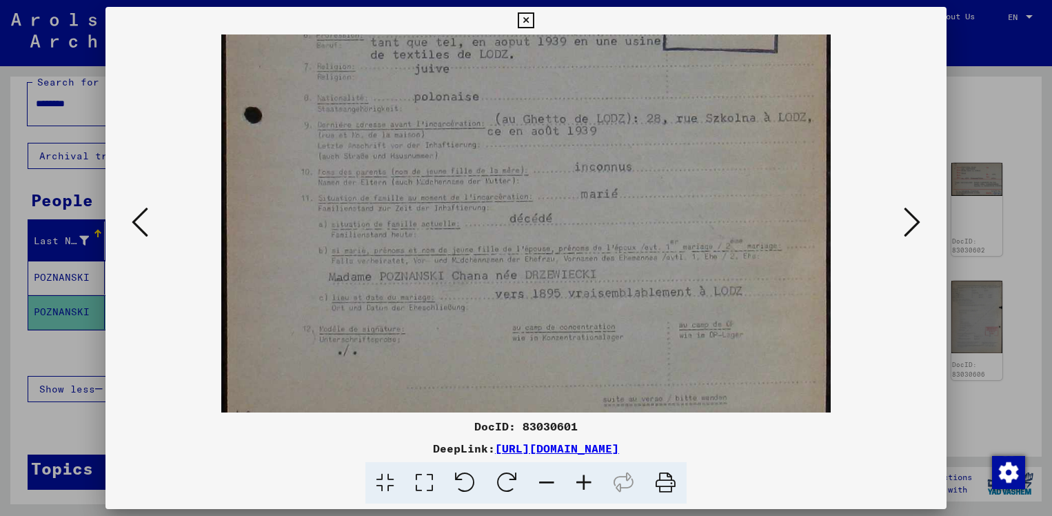
drag, startPoint x: 605, startPoint y: 302, endPoint x: 618, endPoint y: 244, distance: 59.5
click at [618, 244] on img at bounding box center [526, 2] width 610 height 861
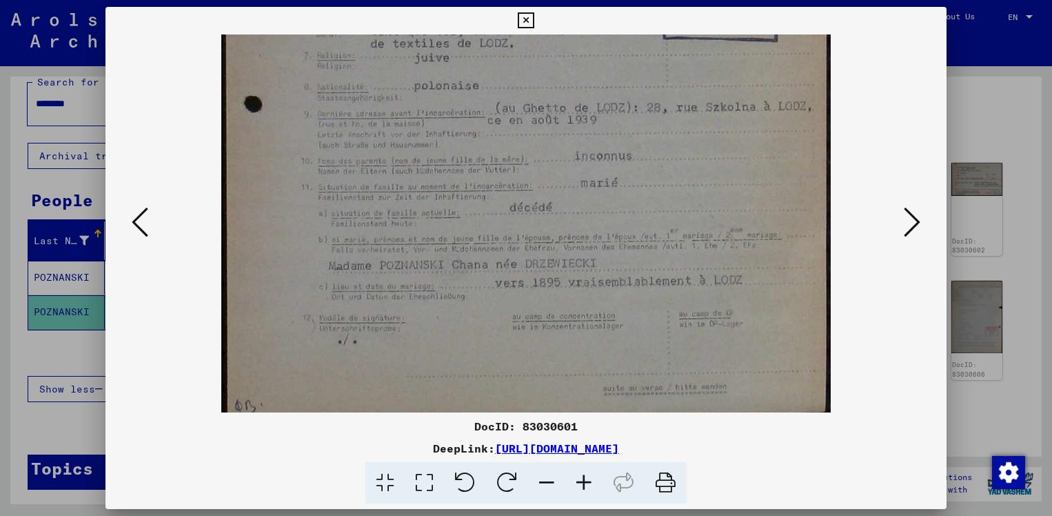
scroll to position [483, 0]
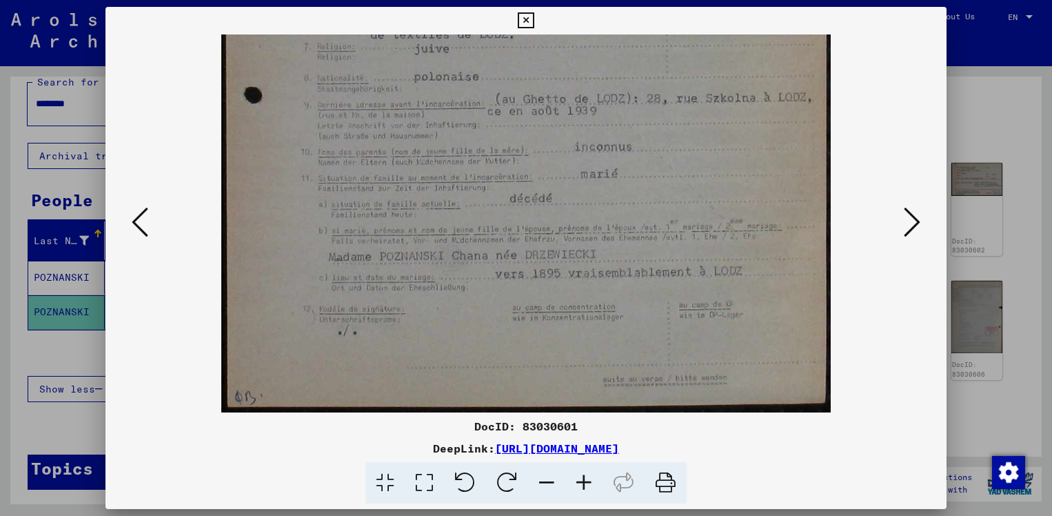
drag, startPoint x: 645, startPoint y: 323, endPoint x: 676, endPoint y: 173, distance: 152.8
